Goal: Task Accomplishment & Management: Manage account settings

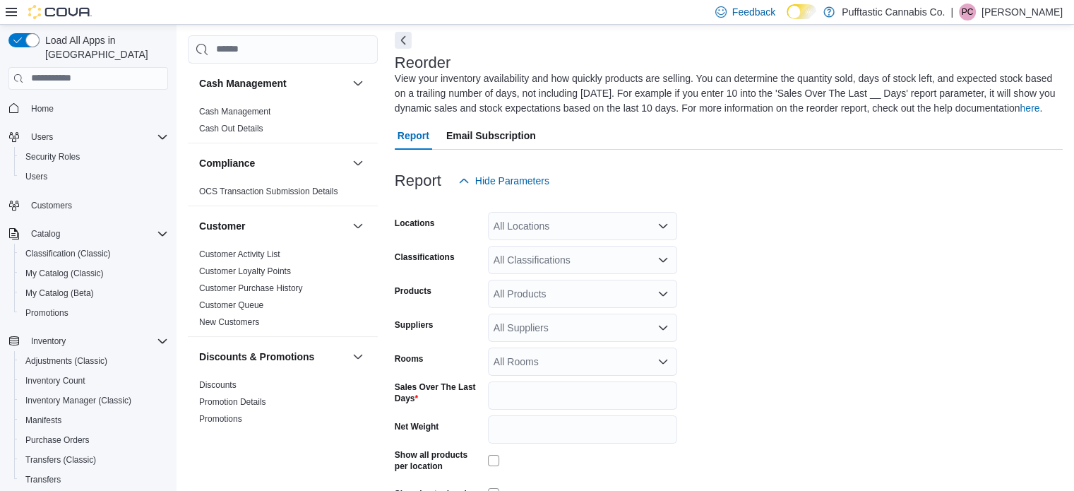
scroll to position [62, 0]
click at [64, 434] on span "Purchase Orders" at bounding box center [57, 439] width 64 height 11
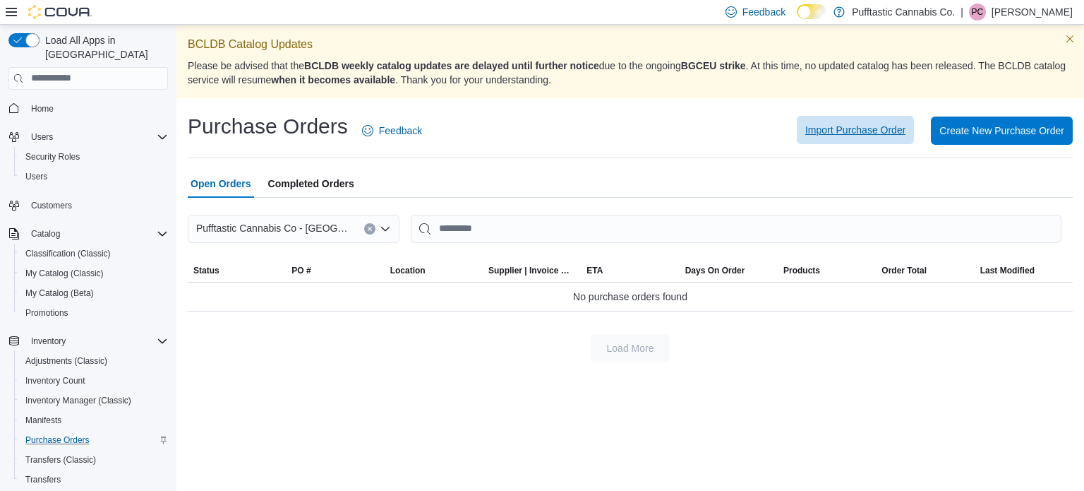
click at [837, 121] on span "Import Purchase Order" at bounding box center [856, 130] width 100 height 28
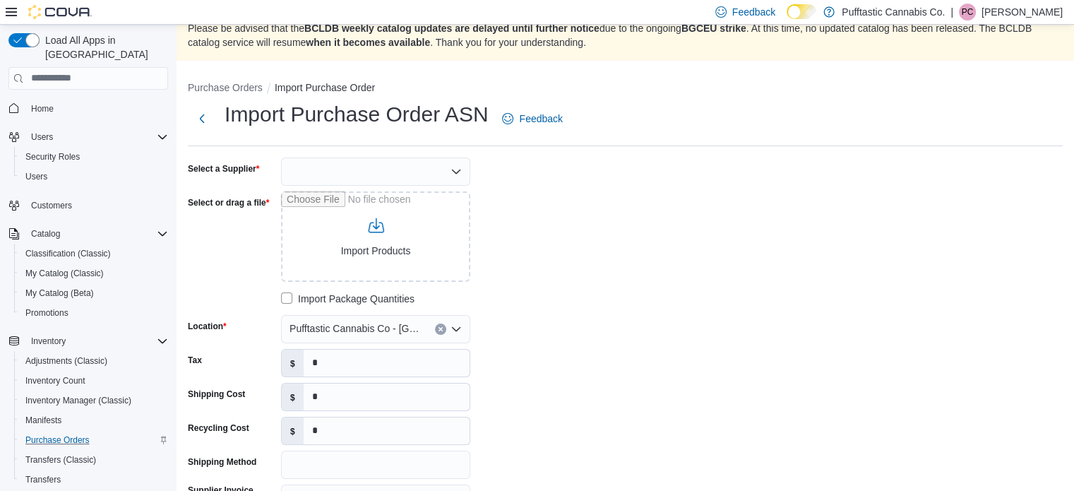
scroll to position [54, 0]
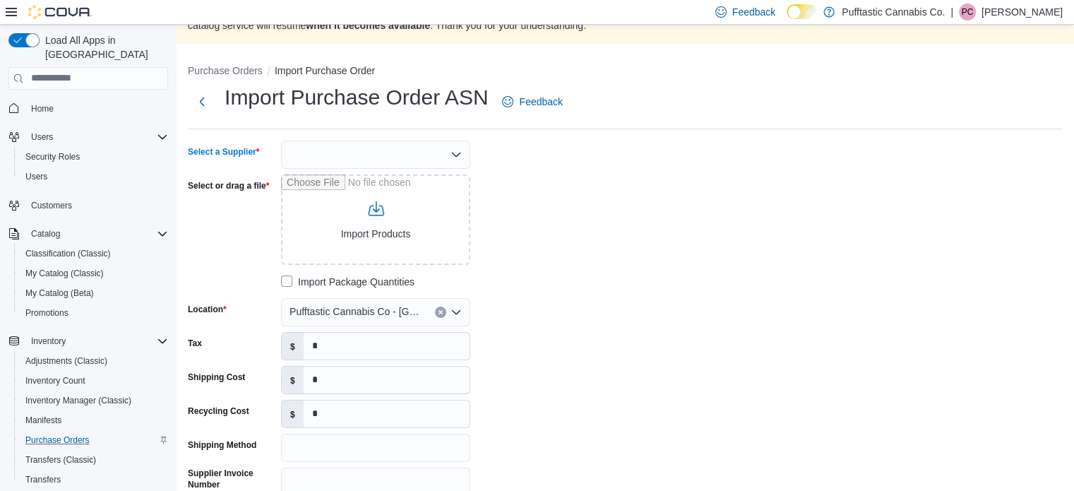
click at [337, 155] on div at bounding box center [375, 154] width 189 height 28
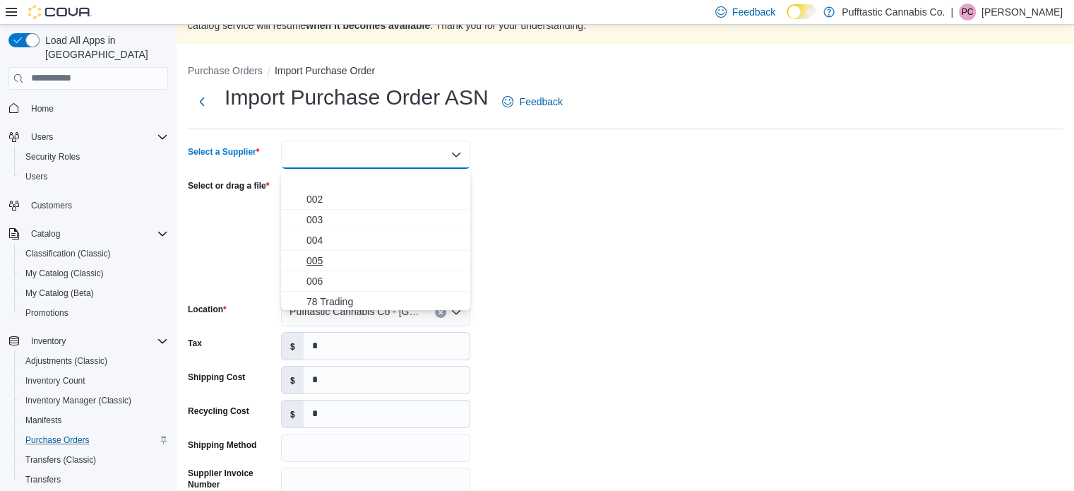
scroll to position [84, 0]
click at [331, 256] on span "OCS" at bounding box center [383, 258] width 155 height 14
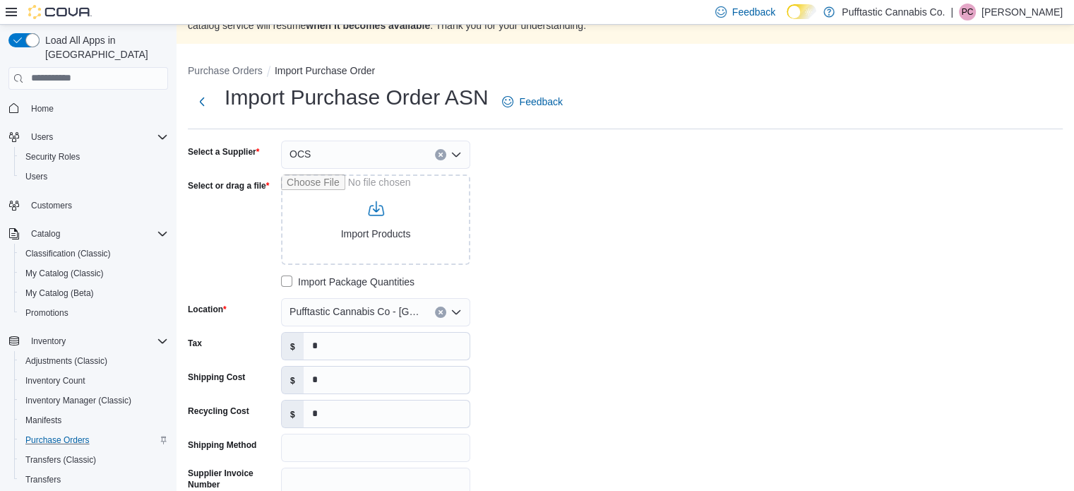
click at [558, 205] on div "Select a Supplier OCS Select or drag a file Import Products Import Package Quan…" at bounding box center [400, 351] width 424 height 423
click at [384, 227] on input "Select or drag a file" at bounding box center [375, 219] width 189 height 90
type input "**********"
click at [306, 475] on input "Supplier Invoice Number" at bounding box center [375, 481] width 189 height 28
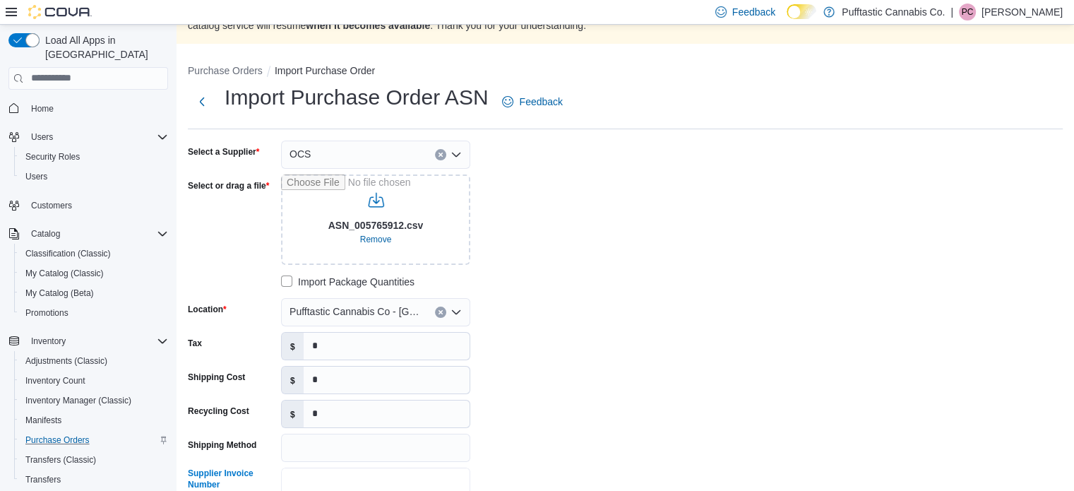
paste input "**********"
type input "**********"
click at [313, 378] on input "*" at bounding box center [387, 379] width 166 height 27
type input "***"
click at [339, 340] on input "*" at bounding box center [387, 346] width 166 height 27
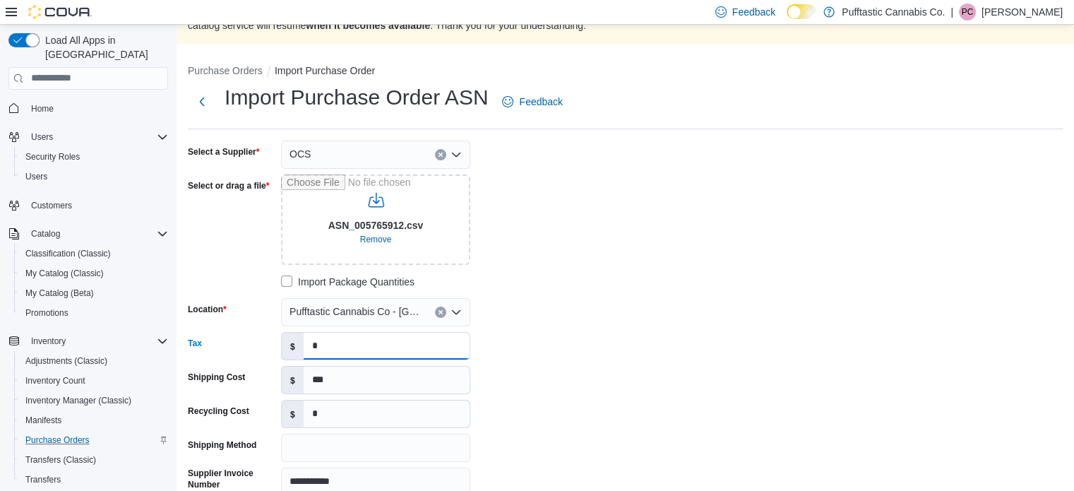
click at [339, 340] on input "*" at bounding box center [387, 346] width 166 height 27
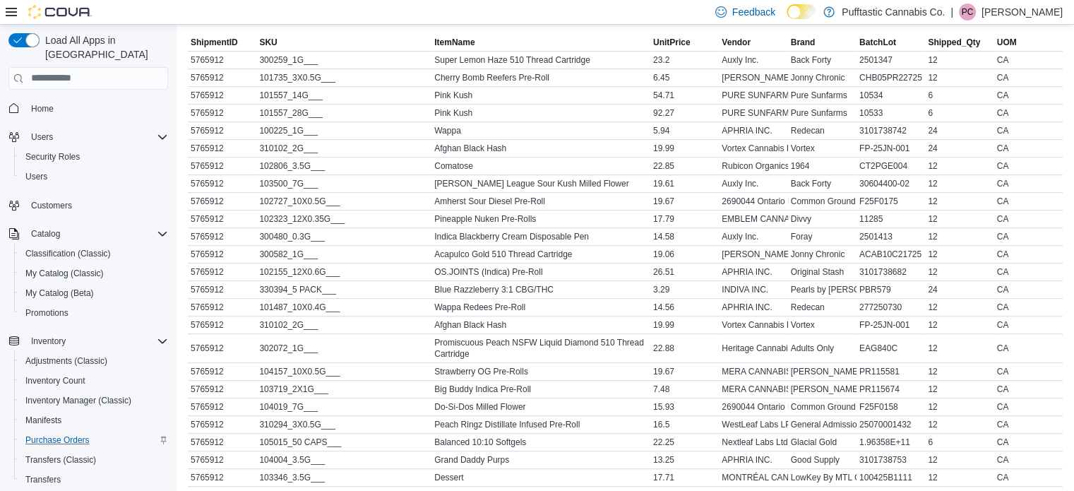
scroll to position [770, 0]
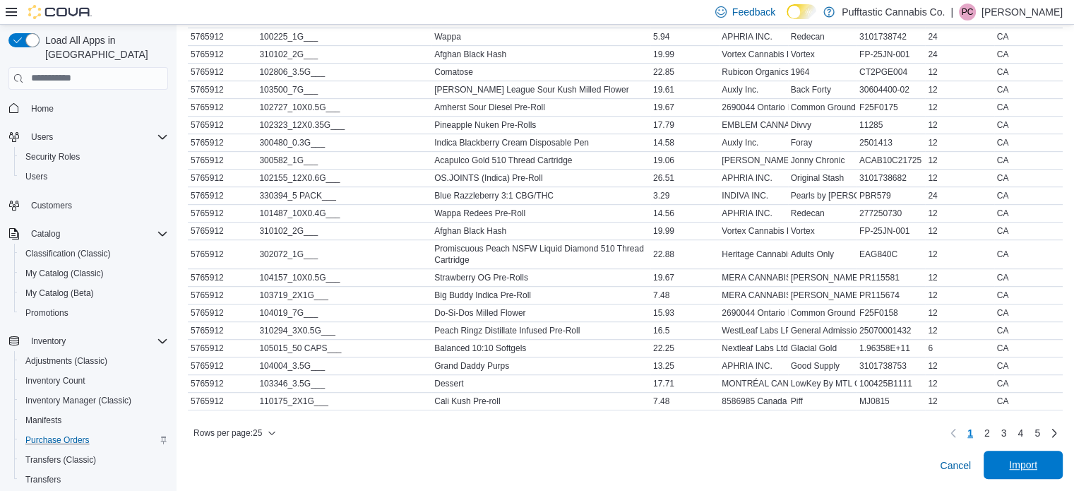
type input "*******"
click at [1037, 464] on span "Import" at bounding box center [1023, 465] width 28 height 14
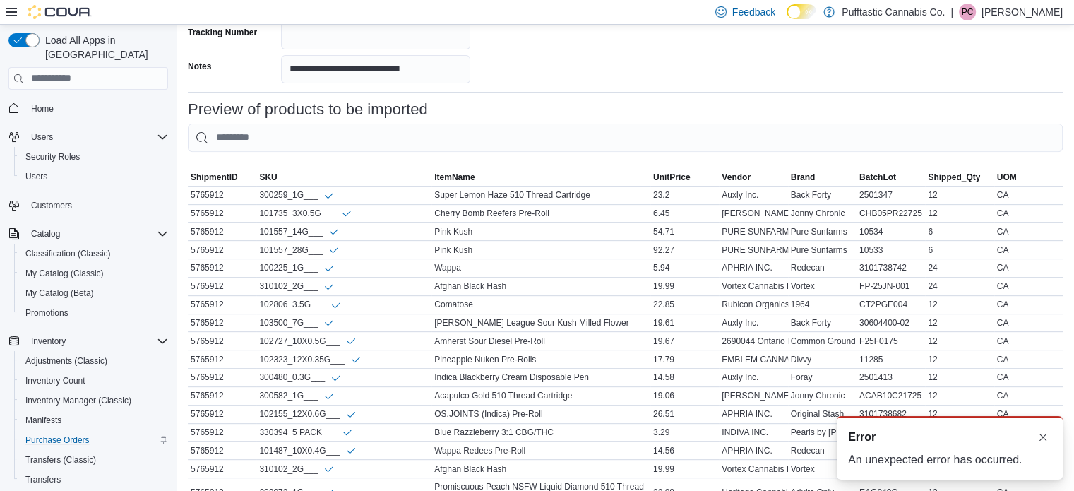
scroll to position [784, 0]
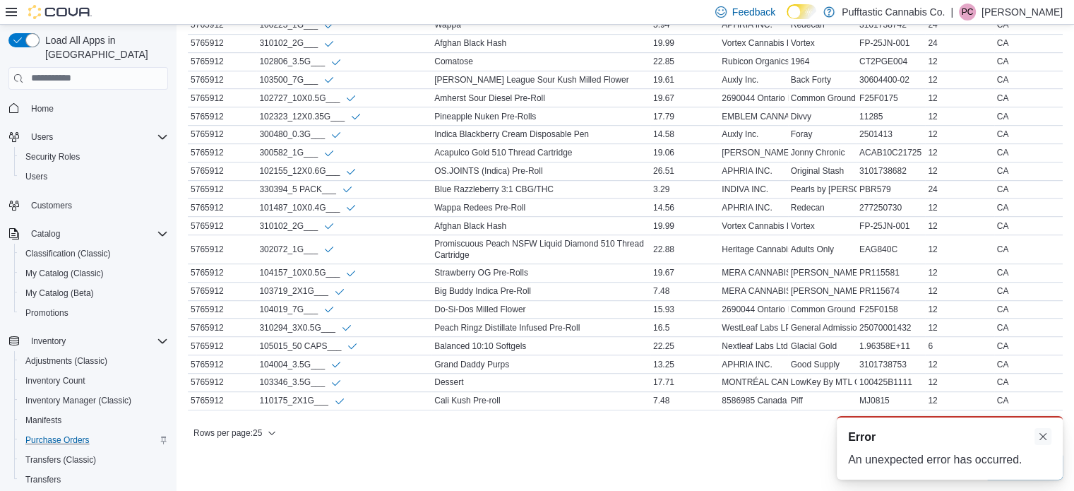
click at [1041, 434] on button "Dismiss toast" at bounding box center [1042, 436] width 17 height 17
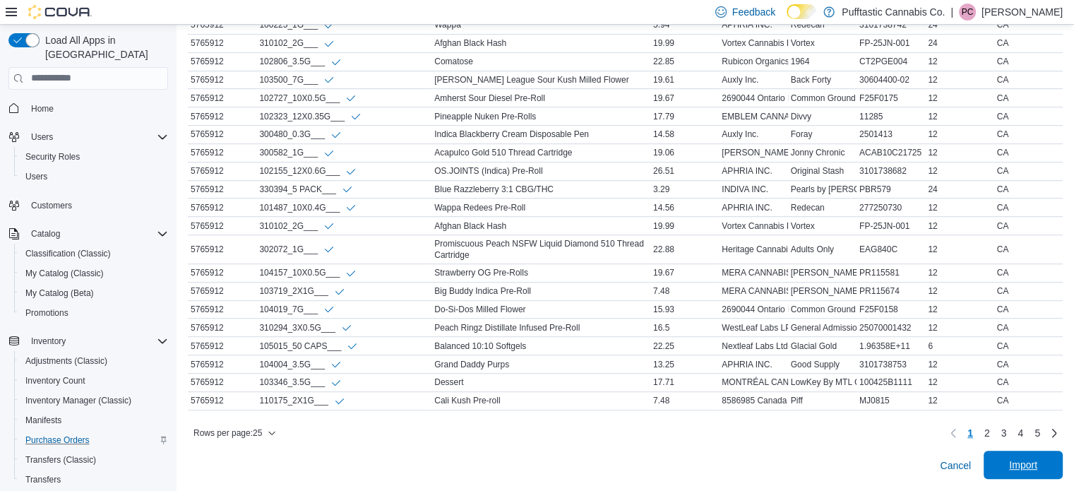
click at [1033, 474] on span "Import" at bounding box center [1023, 464] width 62 height 28
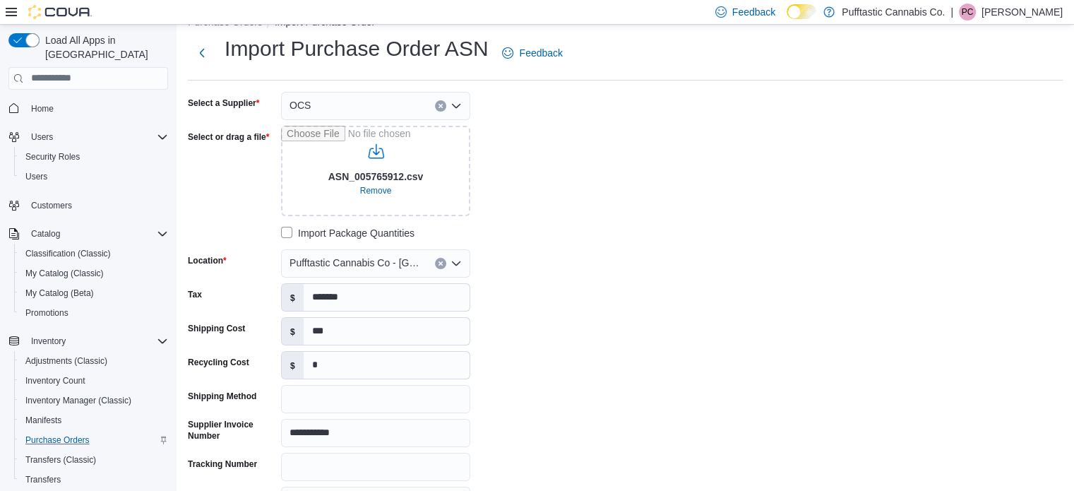
scroll to position [0, 0]
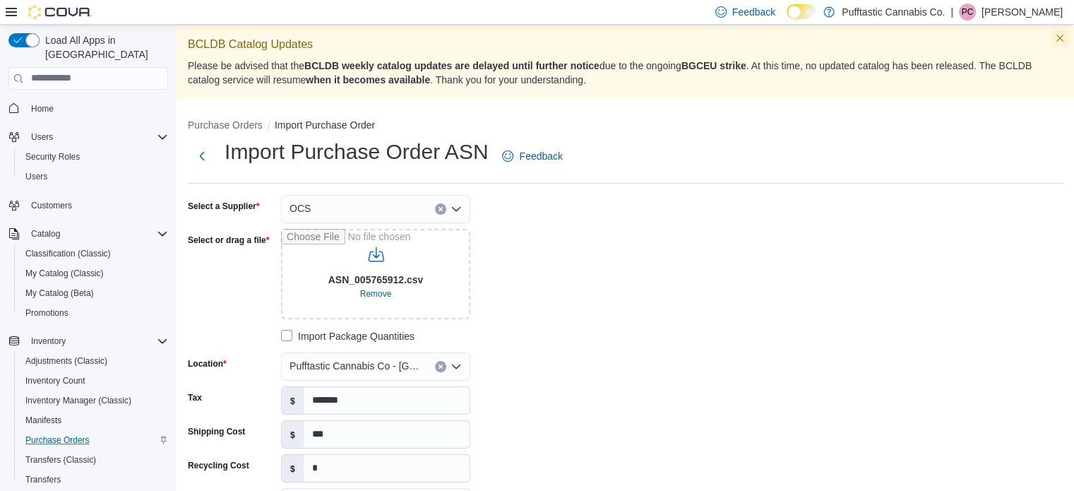
click at [1068, 35] on button "Dismiss this callout" at bounding box center [1059, 38] width 17 height 17
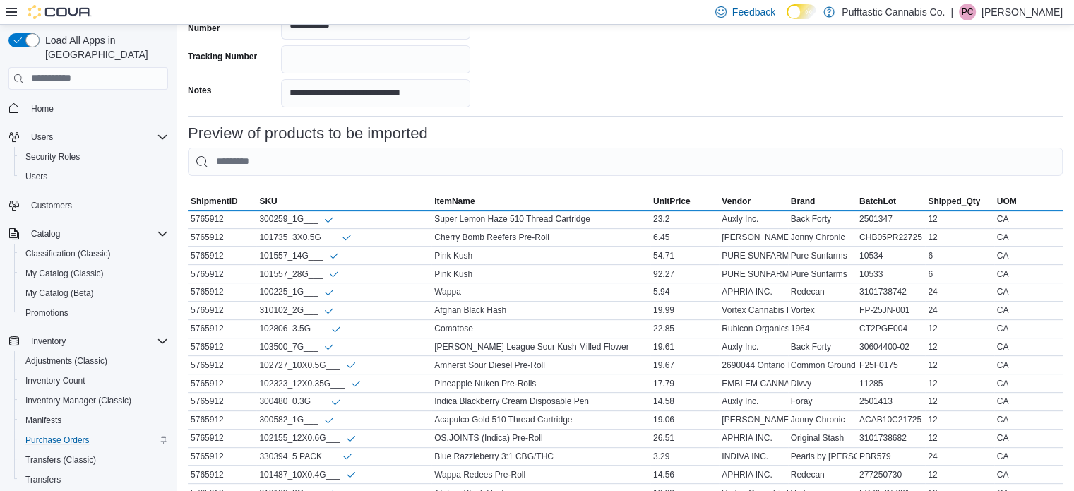
scroll to position [708, 0]
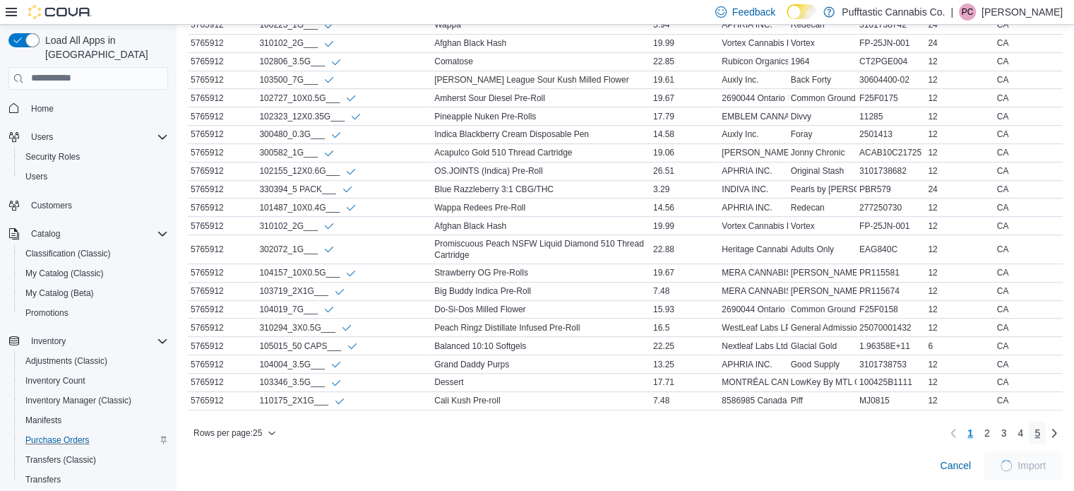
click at [1040, 442] on span "5" at bounding box center [1037, 432] width 6 height 23
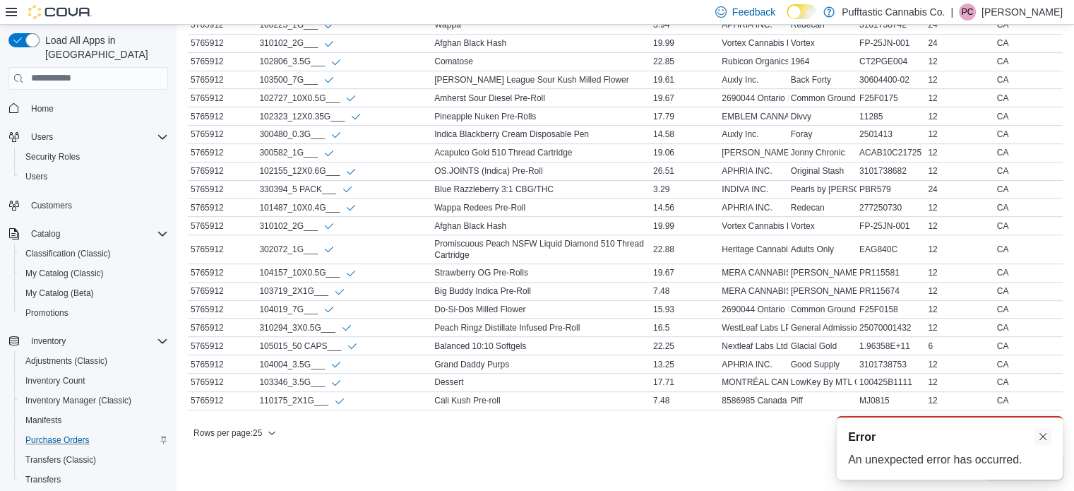
click at [1039, 438] on button "Dismiss toast" at bounding box center [1042, 436] width 17 height 17
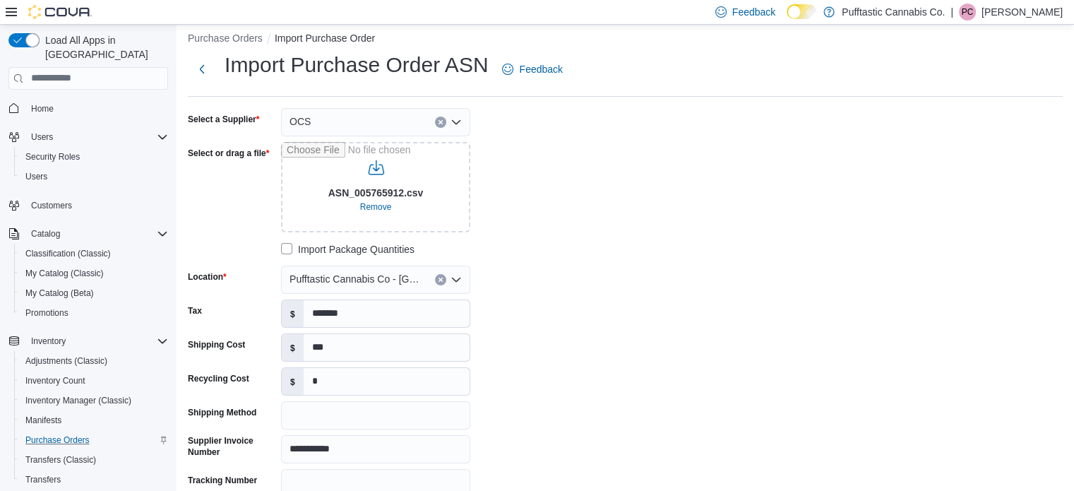
scroll to position [13, 0]
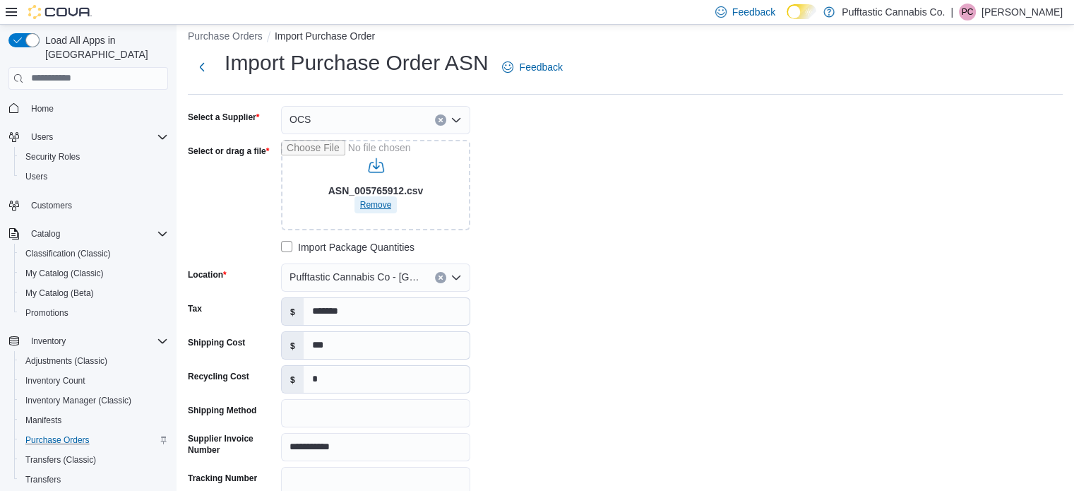
click at [375, 209] on span "Remove" at bounding box center [376, 204] width 32 height 11
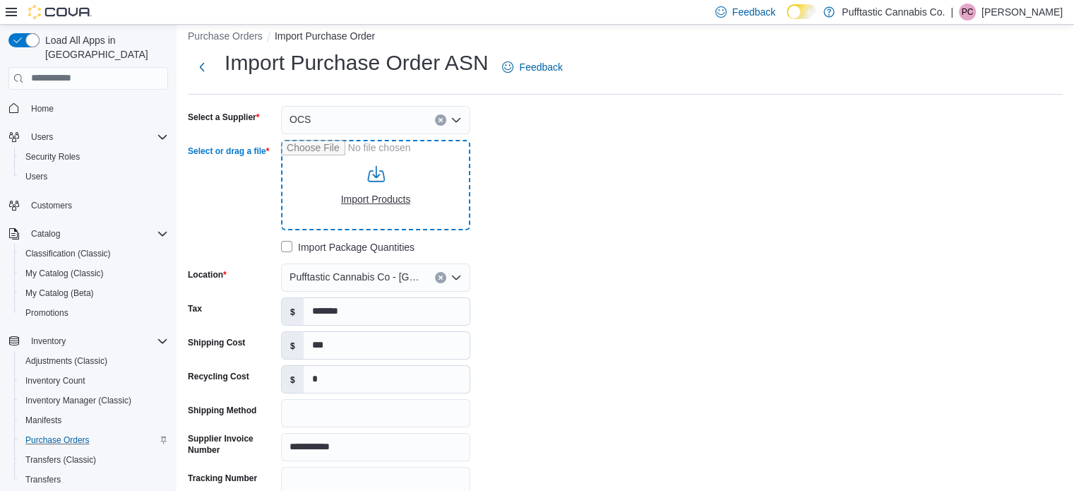
drag, startPoint x: 375, startPoint y: 209, endPoint x: 395, endPoint y: 200, distance: 21.8
click at [395, 200] on input "Select or drag a file" at bounding box center [375, 185] width 189 height 90
type input "**********"
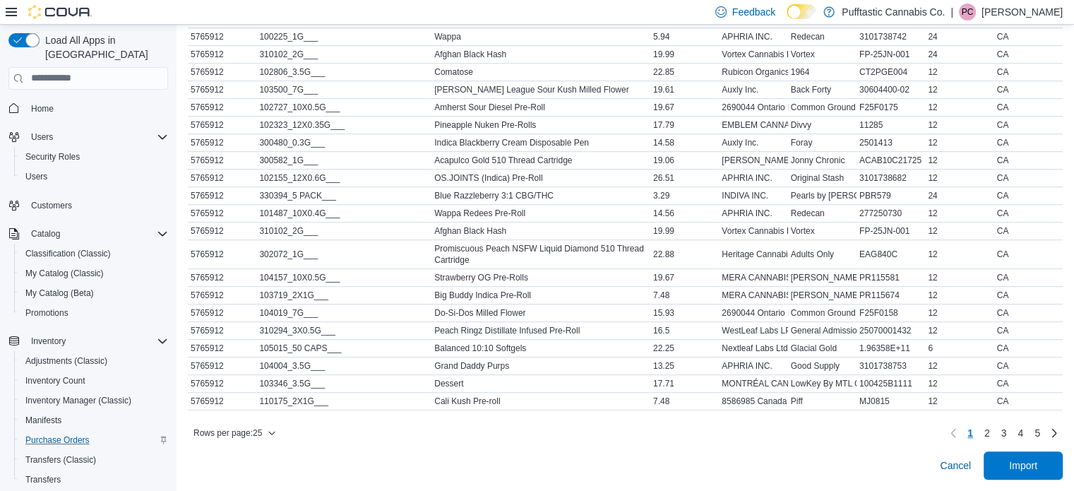
scroll to position [693, 0]
click at [1031, 461] on span "Import" at bounding box center [1023, 465] width 28 height 14
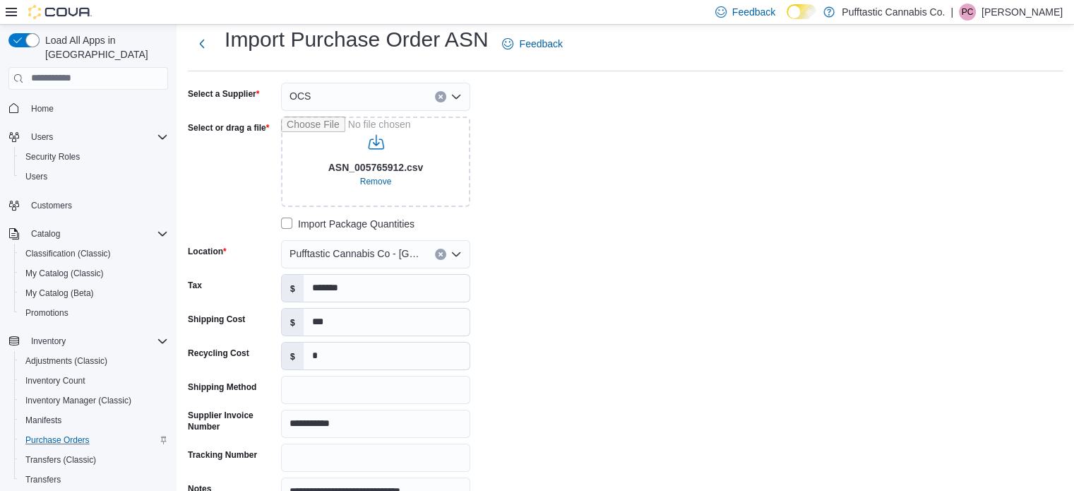
scroll to position [708, 0]
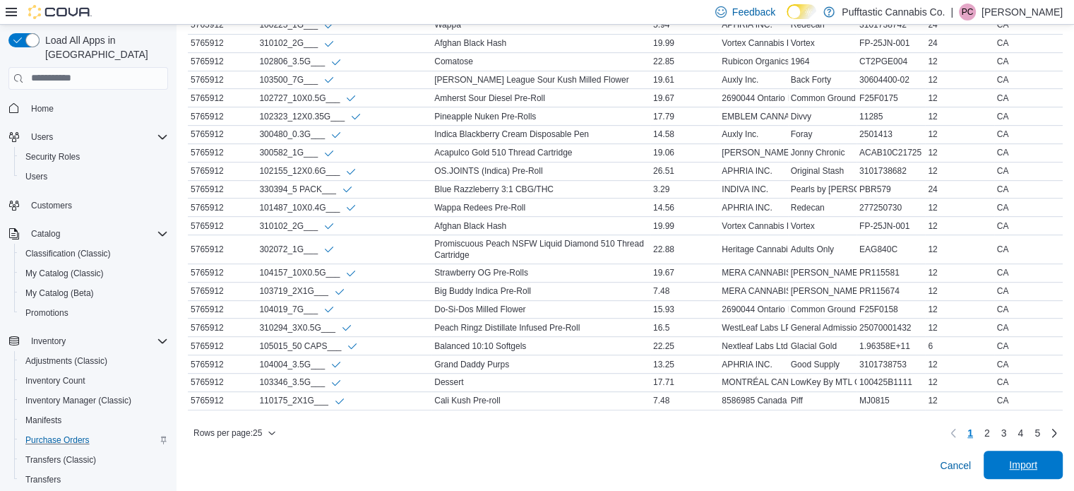
click at [1032, 470] on span "Import" at bounding box center [1023, 465] width 28 height 14
click at [1046, 433] on link "5" at bounding box center [1037, 432] width 17 height 23
click at [1046, 427] on link "5" at bounding box center [1037, 432] width 17 height 23
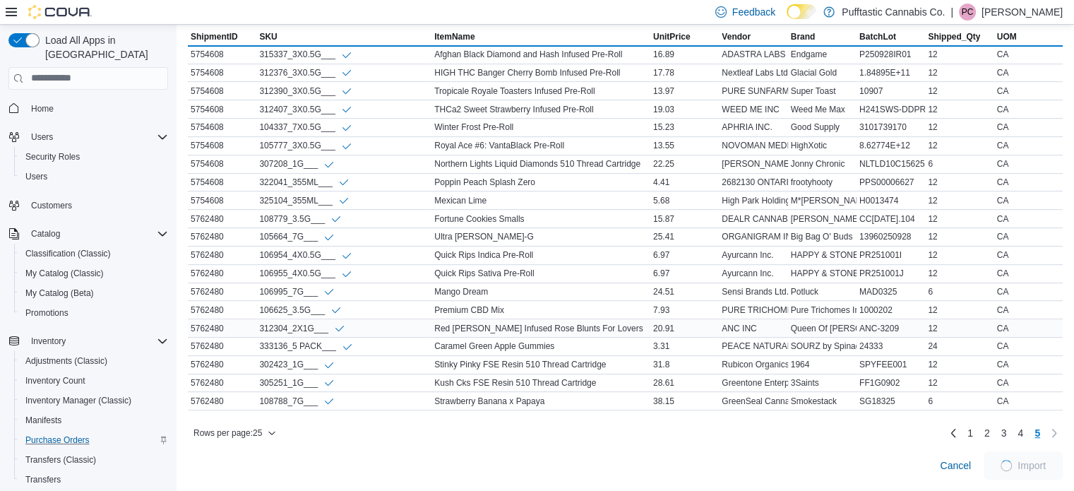
drag, startPoint x: 637, startPoint y: 314, endPoint x: 438, endPoint y: 313, distance: 199.1
click at [438, 320] on div "Red [PERSON_NAME] Infused Rose Blunts For Lovers" at bounding box center [540, 328] width 219 height 17
copy div "Red [PERSON_NAME] Infused Rose Blunts For Lovers"
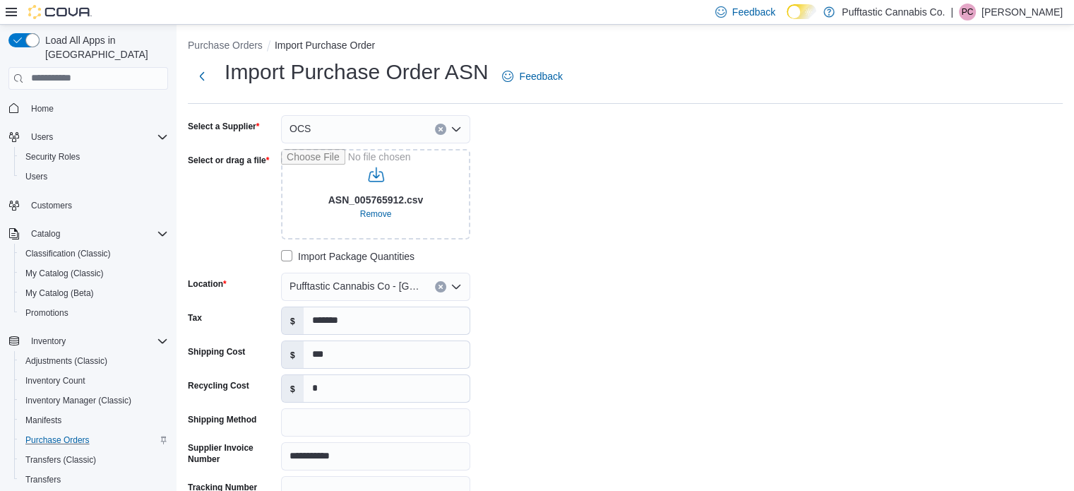
scroll to position [0, 0]
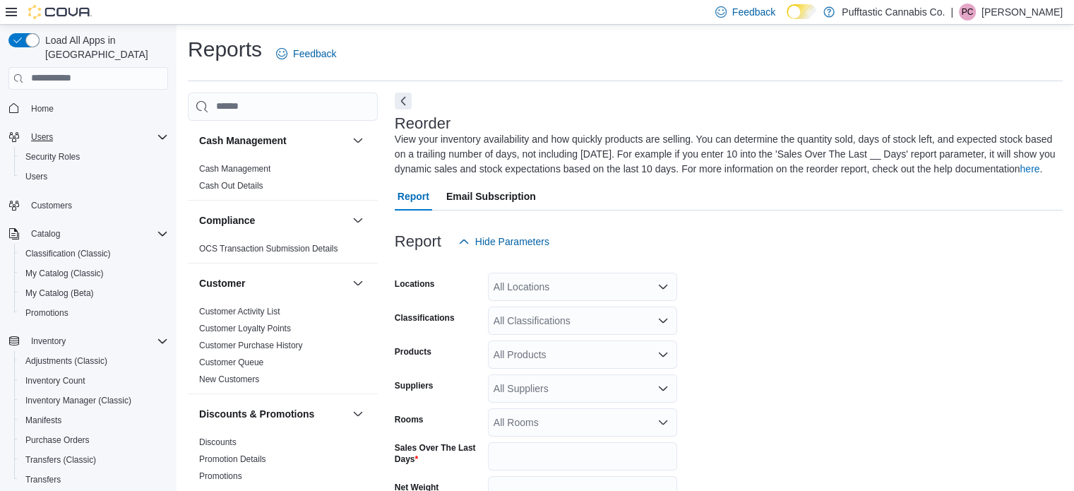
scroll to position [62, 0]
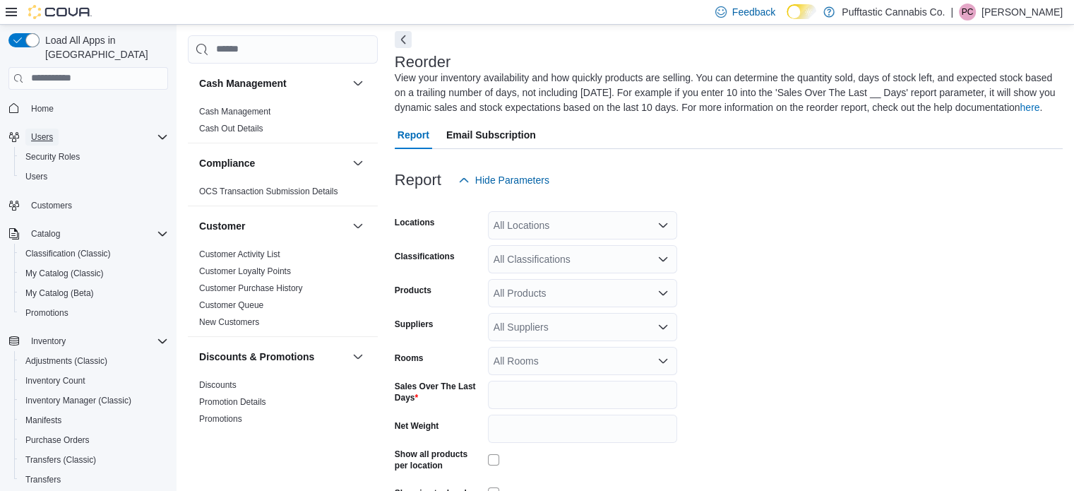
click at [47, 131] on span "Users" at bounding box center [42, 136] width 22 height 11
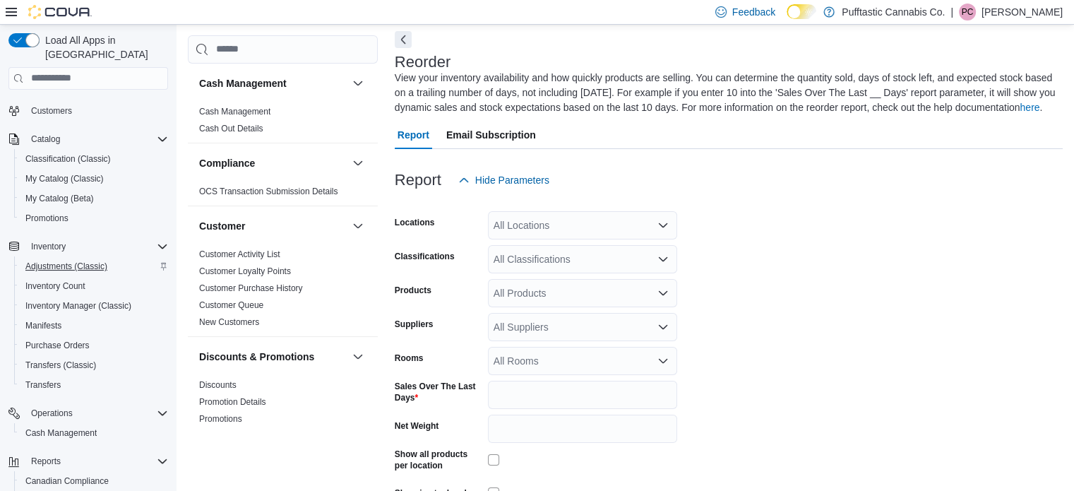
scroll to position [56, 0]
click at [59, 338] on span "Purchase Orders" at bounding box center [57, 343] width 64 height 11
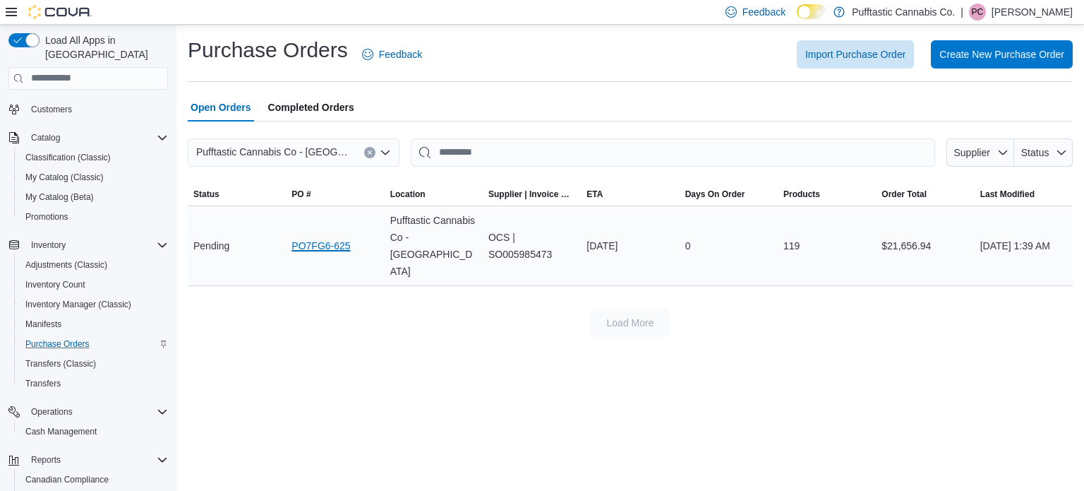
click at [316, 237] on link "PO7FG6-625" at bounding box center [321, 245] width 59 height 17
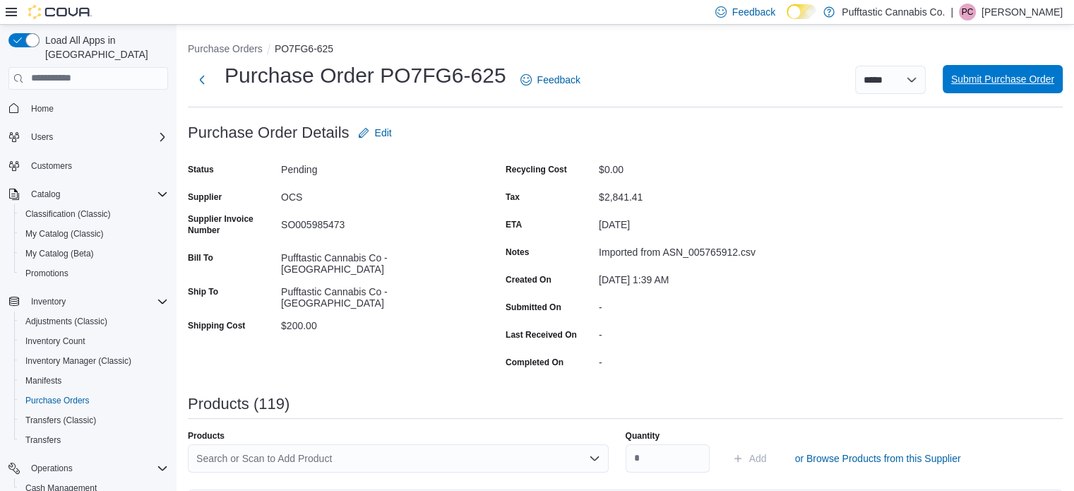
click at [996, 76] on span "Submit Purchase Order" at bounding box center [1002, 79] width 103 height 14
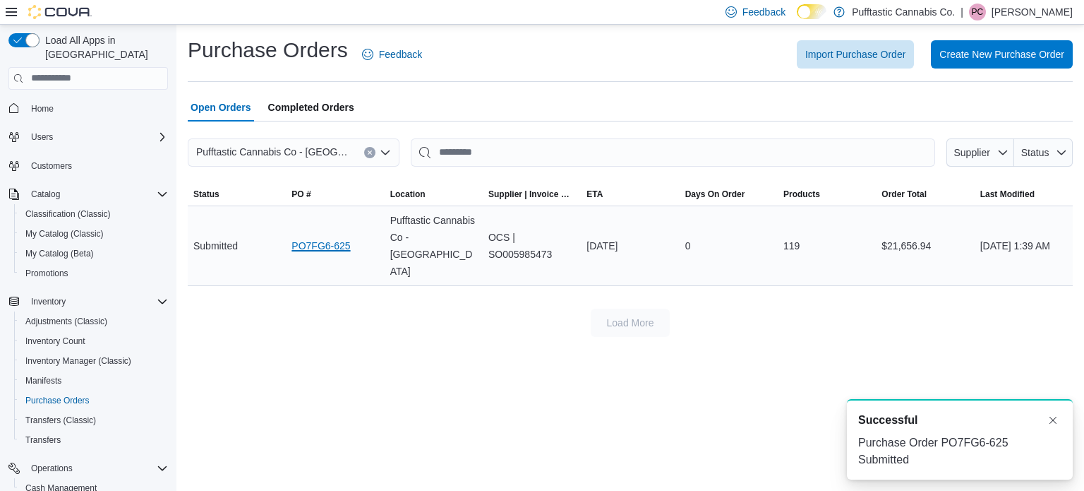
click at [342, 237] on link "PO7FG6-625" at bounding box center [321, 245] width 59 height 17
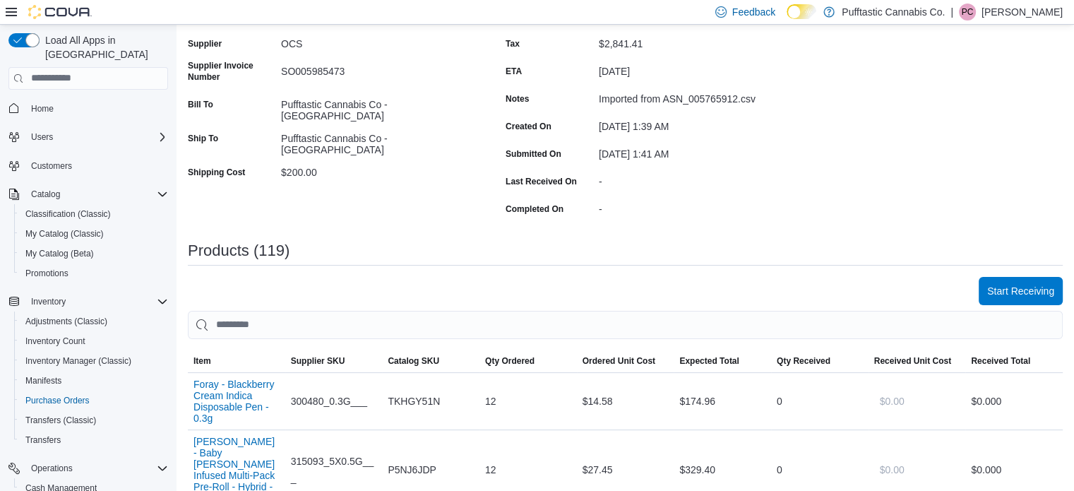
scroll to position [147, 0]
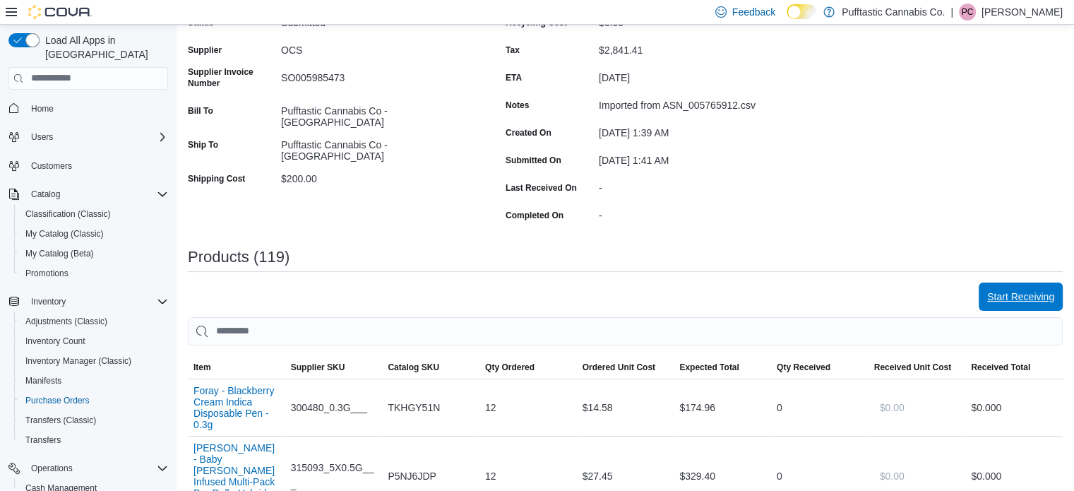
click at [1007, 301] on span "Start Receiving" at bounding box center [1020, 296] width 67 height 14
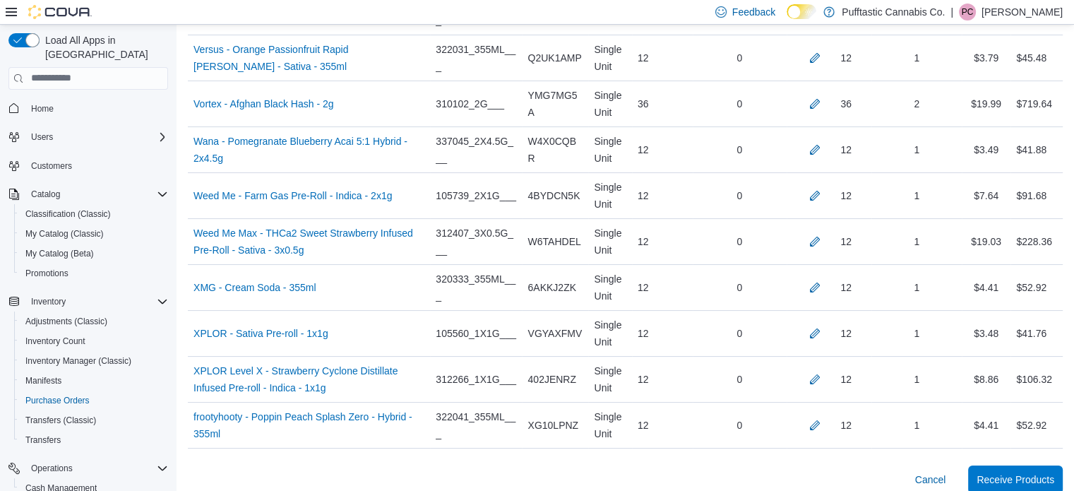
scroll to position [5620, 0]
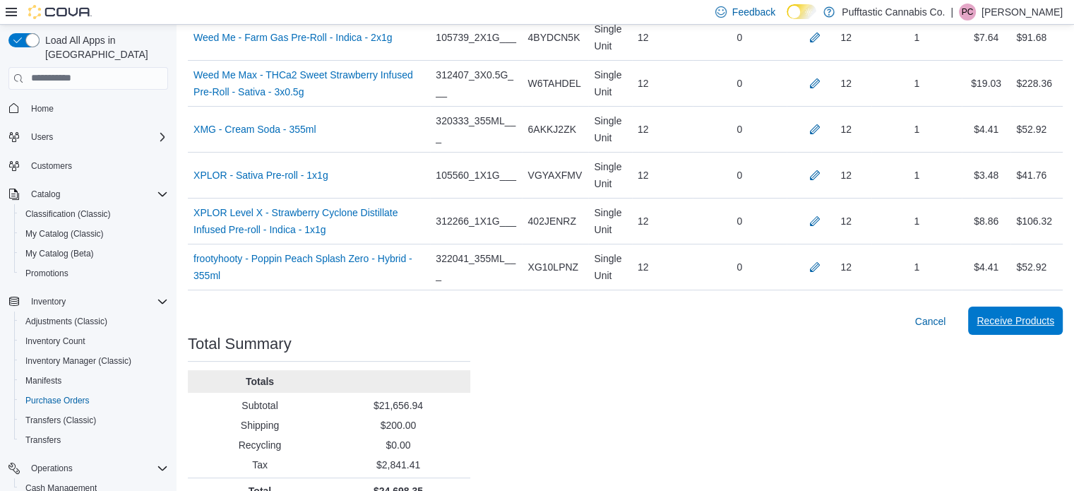
click at [1031, 306] on span "Receive Products" at bounding box center [1015, 320] width 78 height 28
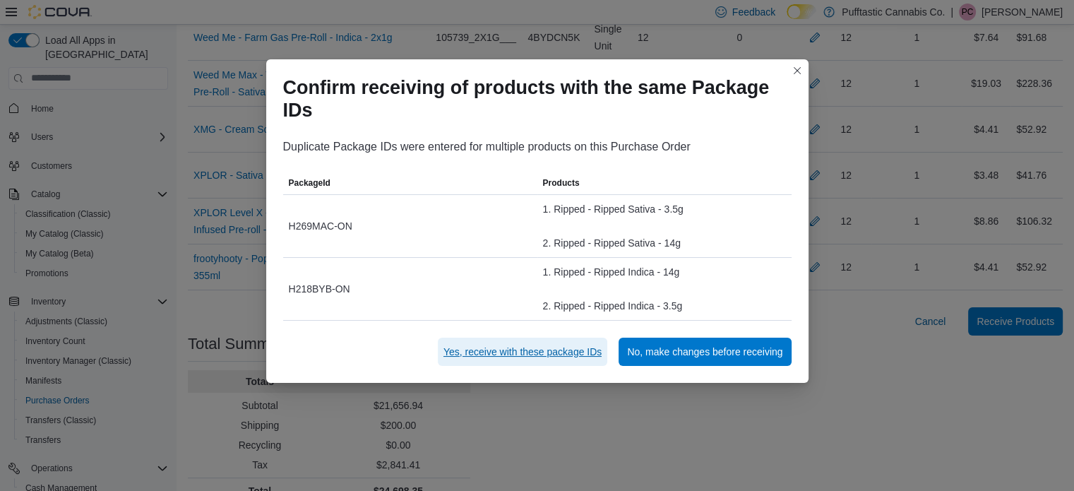
click at [490, 349] on span "Yes, receive with these package IDs" at bounding box center [522, 352] width 158 height 14
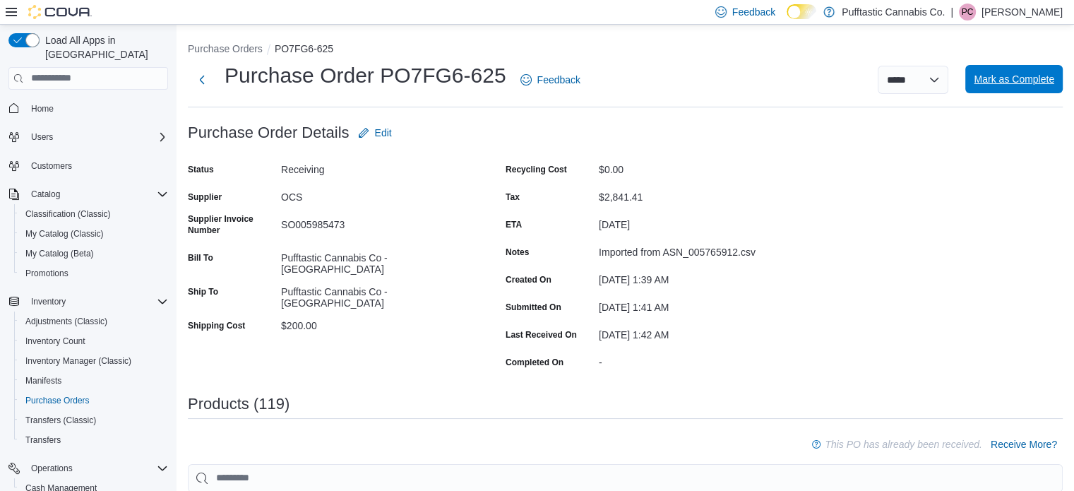
click at [1019, 83] on span "Mark as Complete" at bounding box center [1014, 79] width 80 height 14
